Goal: Transaction & Acquisition: Purchase product/service

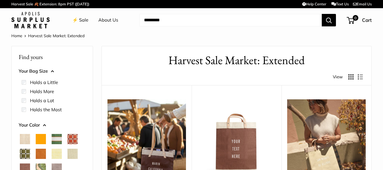
click at [87, 21] on link "⚡️ Sale" at bounding box center [80, 20] width 16 height 9
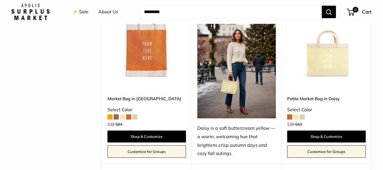
scroll to position [766, 0]
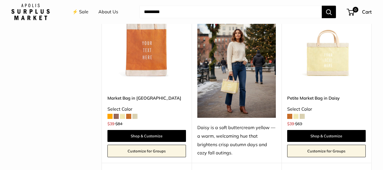
click at [117, 114] on span at bounding box center [116, 116] width 5 height 5
click at [136, 117] on span at bounding box center [135, 116] width 5 height 5
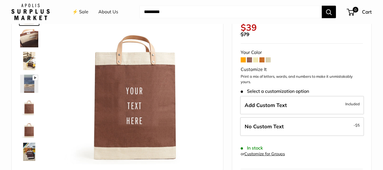
scroll to position [57, 0]
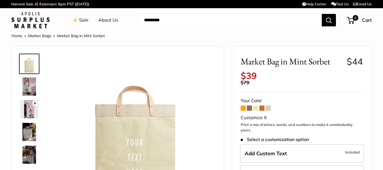
click at [251, 109] on span at bounding box center [249, 108] width 5 height 5
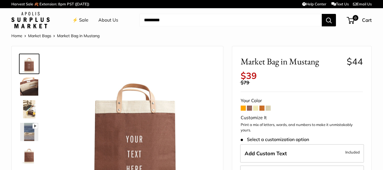
click at [30, 109] on img at bounding box center [29, 109] width 18 height 18
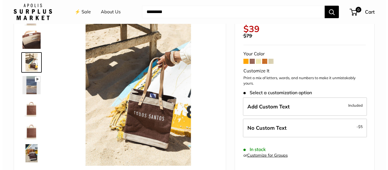
scroll to position [57, 0]
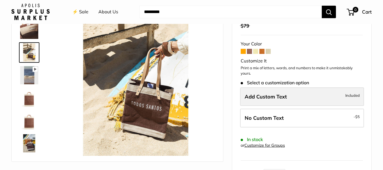
click at [261, 96] on span "Add Custom Text" at bounding box center [266, 96] width 42 height 7
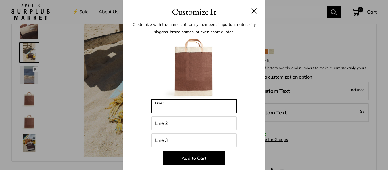
click at [175, 105] on input "Line 1" at bounding box center [193, 106] width 85 height 14
type input "******"
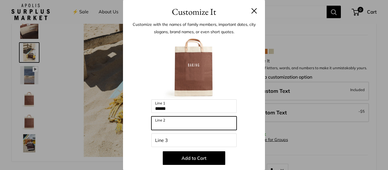
click at [172, 124] on input "Line 2" at bounding box center [193, 123] width 85 height 14
type input "**"
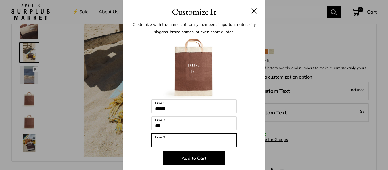
click at [168, 139] on input "Line 3" at bounding box center [193, 140] width 85 height 14
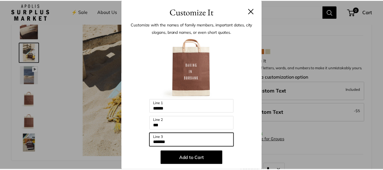
scroll to position [13, 0]
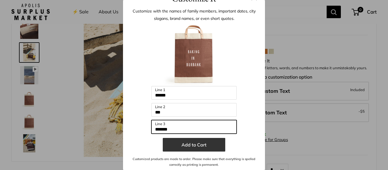
type input "*******"
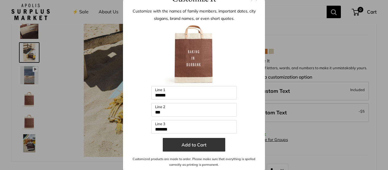
click at [209, 146] on button "Add to Cart" at bounding box center [194, 145] width 62 height 14
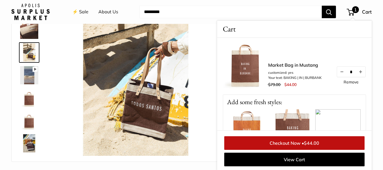
scroll to position [56, 0]
click at [69, 31] on img at bounding box center [136, 77] width 158 height 158
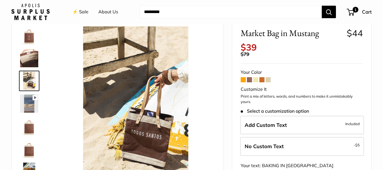
scroll to position [57, 0]
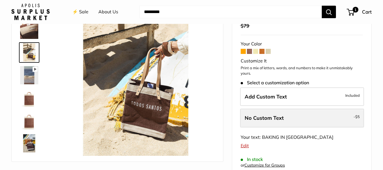
click at [268, 115] on span "No Custom Text" at bounding box center [264, 118] width 39 height 7
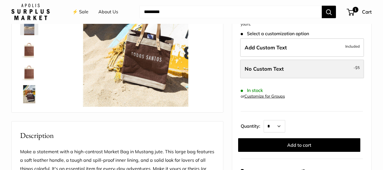
scroll to position [114, 0]
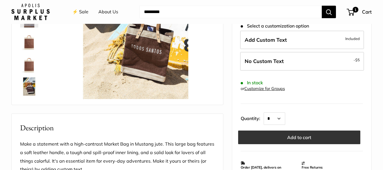
click at [277, 137] on button "Add to cart" at bounding box center [299, 138] width 122 height 14
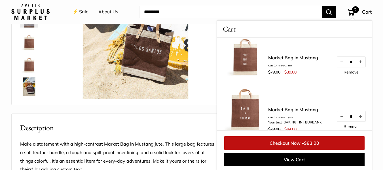
scroll to position [0, 0]
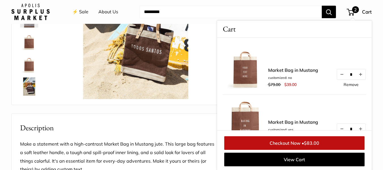
click at [344, 85] on link "Remove" at bounding box center [351, 85] width 15 height 4
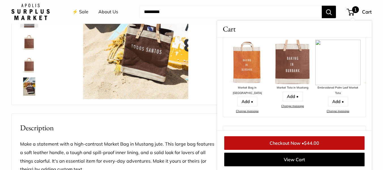
scroll to position [57, 0]
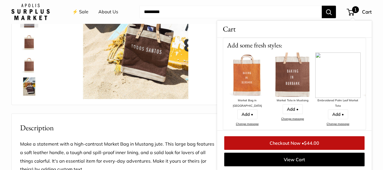
click at [92, 110] on div "Pause Play % buffered 00:00 Unmute Mute Exit fullscreen Enter fullscreen Play S…" at bounding box center [117, 162] width 212 height 461
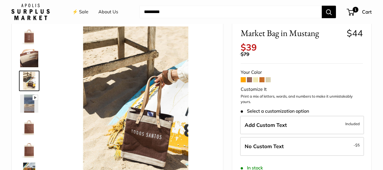
scroll to position [0, 0]
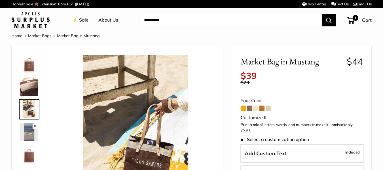
click at [82, 20] on link "⚡️ Sale" at bounding box center [80, 20] width 16 height 9
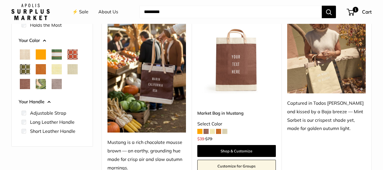
scroll to position [85, 0]
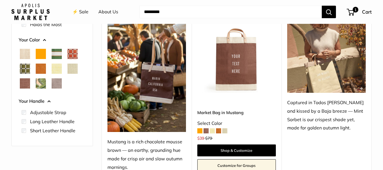
click at [38, 53] on span "Orange" at bounding box center [41, 54] width 10 height 10
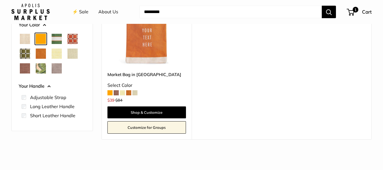
scroll to position [114, 0]
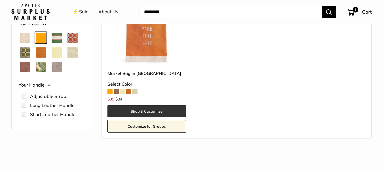
click at [151, 113] on link "Shop & Customize" at bounding box center [147, 111] width 79 height 12
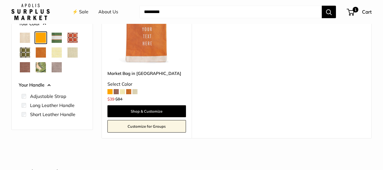
click at [83, 12] on link "⚡️ Sale" at bounding box center [80, 12] width 16 height 9
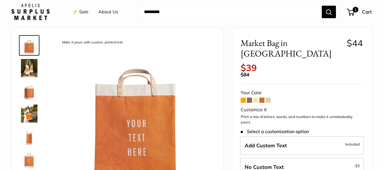
scroll to position [28, 0]
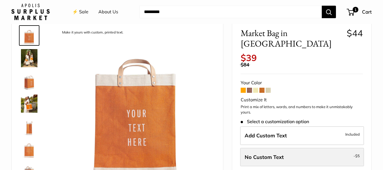
click at [289, 148] on label "No Custom Text - $5" at bounding box center [302, 157] width 124 height 19
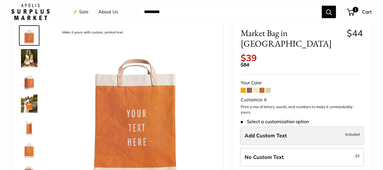
click at [287, 126] on label "Add Custom Text Included" at bounding box center [302, 135] width 124 height 19
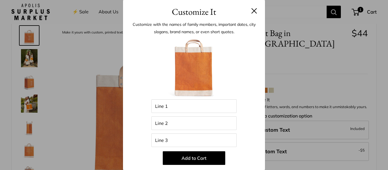
click at [251, 13] on button at bounding box center [254, 11] width 6 height 6
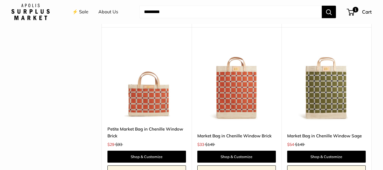
scroll to position [1078, 0]
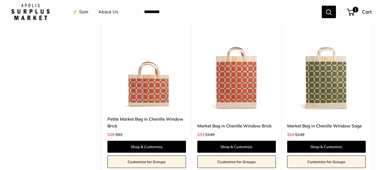
click at [0, 0] on img at bounding box center [0, 0] width 0 height 0
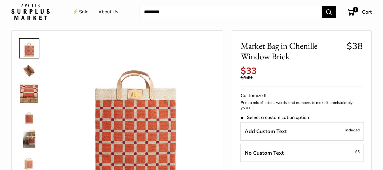
scroll to position [28, 0]
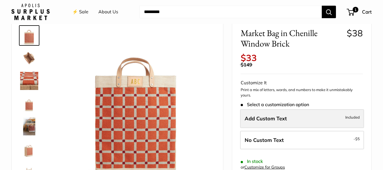
click at [308, 116] on label "Add Custom Text Included" at bounding box center [302, 118] width 124 height 19
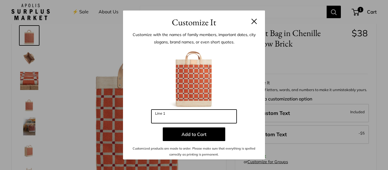
click at [223, 115] on input "Line 1" at bounding box center [193, 117] width 85 height 14
drag, startPoint x: 165, startPoint y: 119, endPoint x: 146, endPoint y: 121, distance: 20.1
click at [146, 121] on div "Enter 3 letters *** Line 1 Add to Cart Customized products are made to order. P…" at bounding box center [193, 102] width 125 height 110
type input "***"
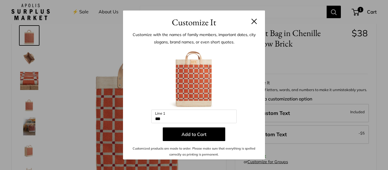
drag, startPoint x: 253, startPoint y: 22, endPoint x: 253, endPoint y: 26, distance: 4.3
click at [253, 23] on button at bounding box center [254, 21] width 6 height 6
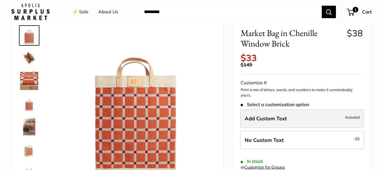
click at [297, 117] on label "Add Custom Text Included" at bounding box center [302, 118] width 124 height 19
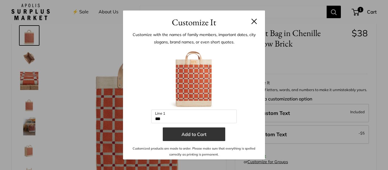
click at [195, 134] on button "Add to Cart" at bounding box center [194, 134] width 62 height 14
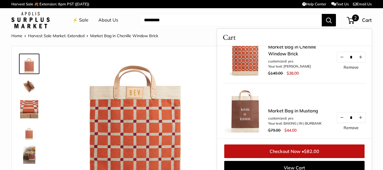
scroll to position [57, 0]
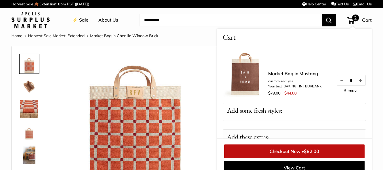
click at [344, 89] on link "Remove" at bounding box center [351, 91] width 15 height 4
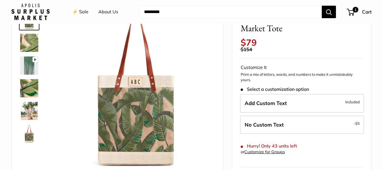
scroll to position [57, 0]
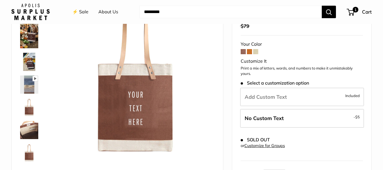
scroll to position [57, 0]
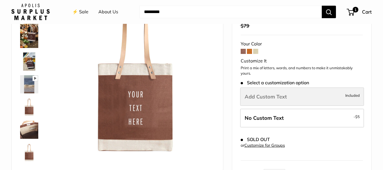
click at [288, 101] on label "Add Custom Text Included" at bounding box center [302, 96] width 124 height 19
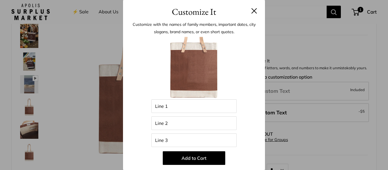
click at [244, 11] on h3 "Customize It" at bounding box center [193, 11] width 125 height 13
click at [251, 13] on button at bounding box center [254, 11] width 6 height 6
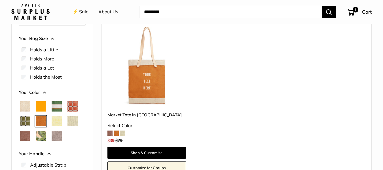
scroll to position [72, 0]
click at [0, 0] on img at bounding box center [0, 0] width 0 height 0
click at [76, 104] on span "Chenille Window Brick" at bounding box center [73, 107] width 10 height 10
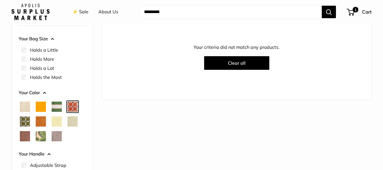
click at [21, 9] on button at bounding box center [22, 6] width 6 height 6
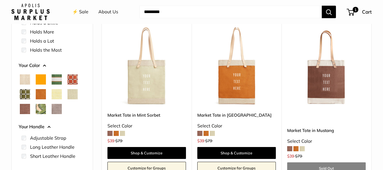
click at [0, 0] on img at bounding box center [0, 0] width 0 height 0
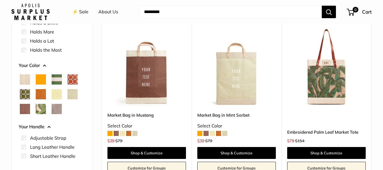
click at [0, 0] on img at bounding box center [0, 0] width 0 height 0
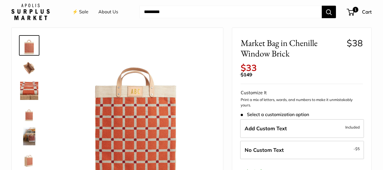
scroll to position [57, 0]
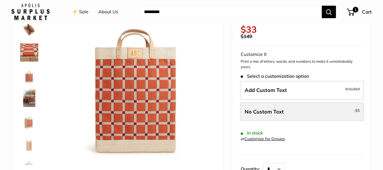
click at [295, 114] on label "No Custom Text - $5" at bounding box center [302, 111] width 124 height 19
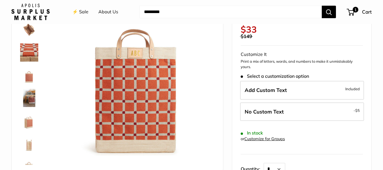
click at [29, 81] on img at bounding box center [29, 75] width 18 height 18
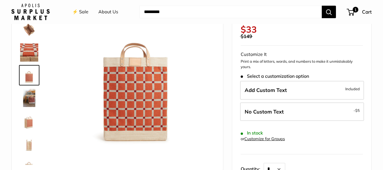
click at [30, 51] on img at bounding box center [29, 52] width 18 height 18
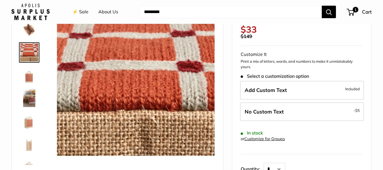
click at [31, 121] on img at bounding box center [29, 121] width 18 height 18
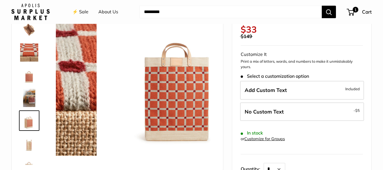
scroll to position [40, 0]
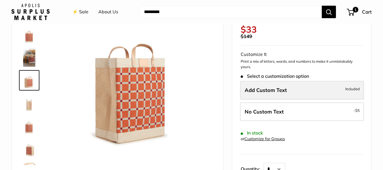
click at [283, 91] on span "Add Custom Text" at bounding box center [266, 90] width 42 height 7
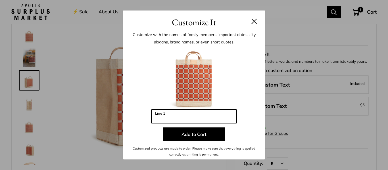
click at [165, 119] on input "Line 1" at bounding box center [193, 117] width 85 height 14
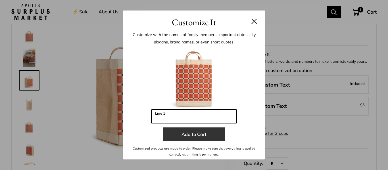
type input "***"
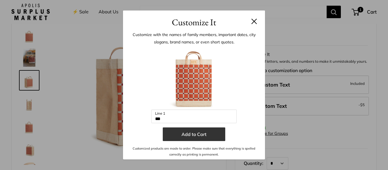
click at [204, 136] on button "Add to Cart" at bounding box center [194, 134] width 62 height 14
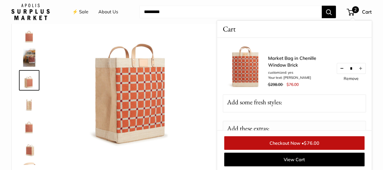
click at [339, 68] on button "Decrease quantity by 1" at bounding box center [342, 68] width 10 height 10
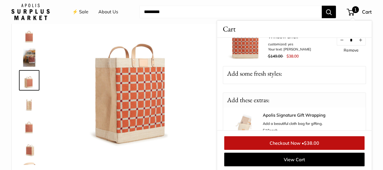
scroll to position [57, 0]
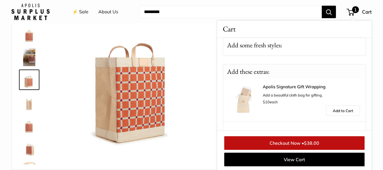
click at [203, 36] on img at bounding box center [136, 76] width 158 height 158
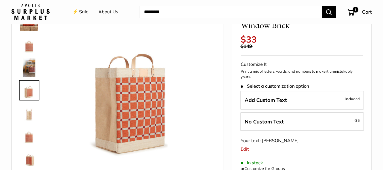
scroll to position [57, 0]
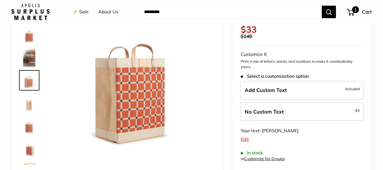
click at [367, 13] on span "Cart" at bounding box center [367, 12] width 10 height 6
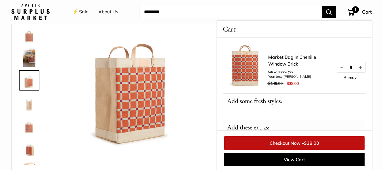
scroll to position [0, 0]
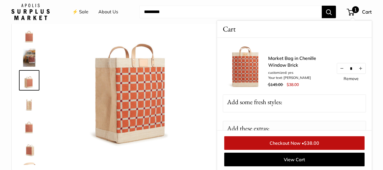
click at [349, 79] on link "Remove" at bounding box center [351, 79] width 15 height 4
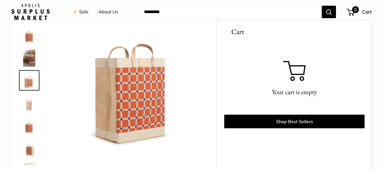
scroll to position [57, 0]
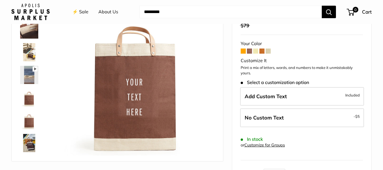
scroll to position [57, 0]
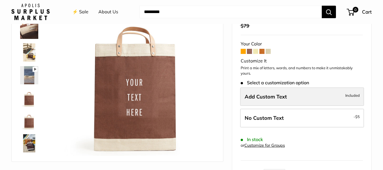
click at [281, 95] on span "Add Custom Text" at bounding box center [266, 96] width 42 height 7
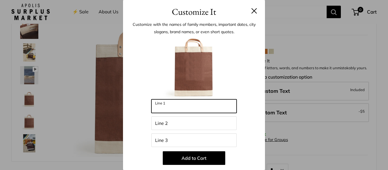
click at [215, 104] on input "Line 1" at bounding box center [193, 106] width 85 height 14
type input "******"
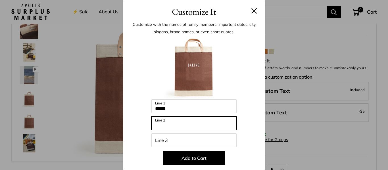
click at [198, 123] on input "Line 2" at bounding box center [193, 123] width 85 height 14
type input "**********"
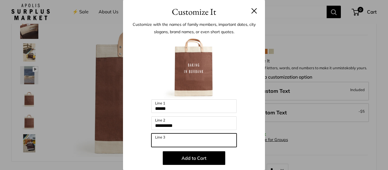
click at [198, 139] on input "Line 3" at bounding box center [193, 140] width 85 height 14
type input "*****"
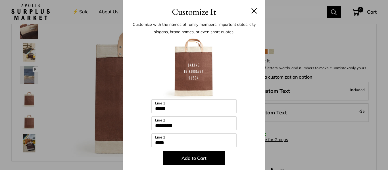
click at [247, 78] on div at bounding box center [193, 68] width 125 height 62
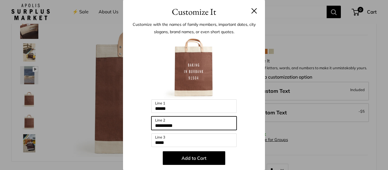
drag, startPoint x: 182, startPoint y: 126, endPoint x: 156, endPoint y: 127, distance: 25.8
click at [156, 127] on input "**********" at bounding box center [193, 123] width 85 height 14
type input "**"
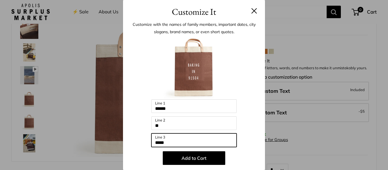
drag, startPoint x: 171, startPoint y: 143, endPoint x: 140, endPoint y: 145, distance: 31.5
click at [140, 145] on div "Enter 42 letters ****** Line 1 ** Line 2 ***** Line 3 Add to Cart Customized pr…" at bounding box center [193, 109] width 125 height 144
paste input "**"
type input "*******"
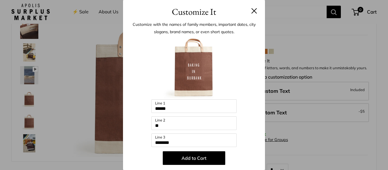
click at [241, 64] on div at bounding box center [193, 68] width 125 height 62
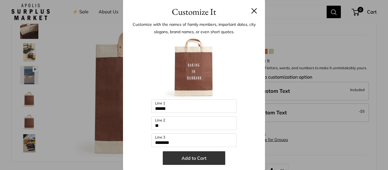
click at [193, 160] on button "Add to Cart" at bounding box center [194, 158] width 62 height 14
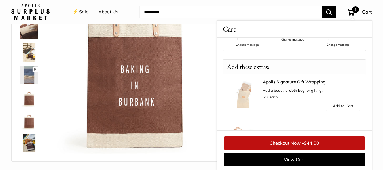
scroll to position [142, 0]
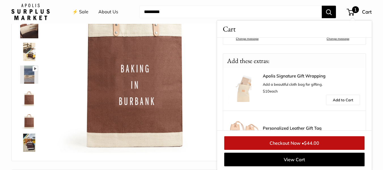
click at [68, 51] on img at bounding box center [136, 76] width 158 height 158
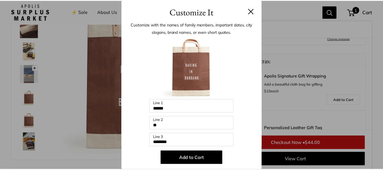
scroll to position [70, 0]
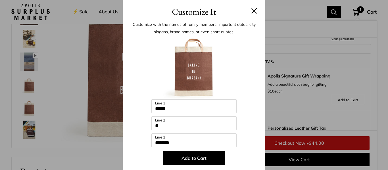
click at [251, 9] on button at bounding box center [254, 11] width 6 height 6
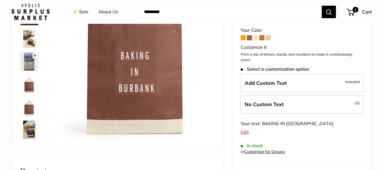
click at [82, 11] on link "⚡️ Sale" at bounding box center [80, 12] width 16 height 9
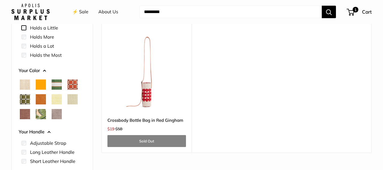
scroll to position [57, 0]
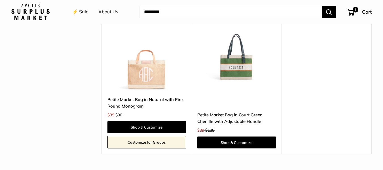
scroll to position [270, 0]
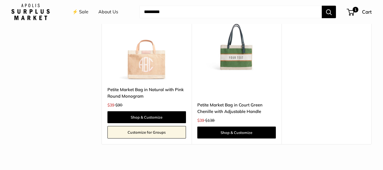
click at [0, 0] on img at bounding box center [0, 0] width 0 height 0
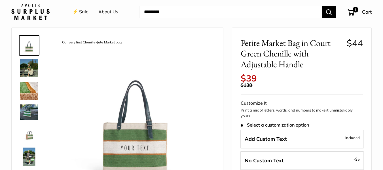
scroll to position [28, 0]
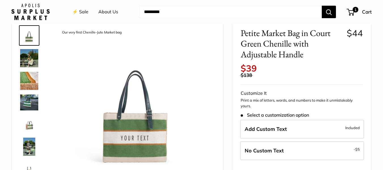
click at [32, 127] on img at bounding box center [29, 124] width 18 height 18
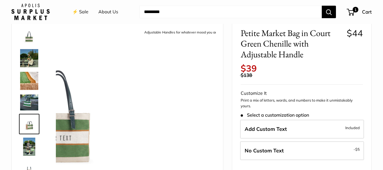
scroll to position [15, 0]
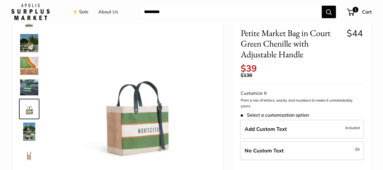
click at [29, 89] on img at bounding box center [29, 87] width 18 height 16
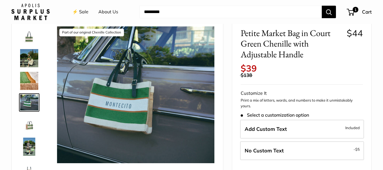
click at [28, 62] on img at bounding box center [29, 58] width 18 height 18
